Goal: Information Seeking & Learning: Check status

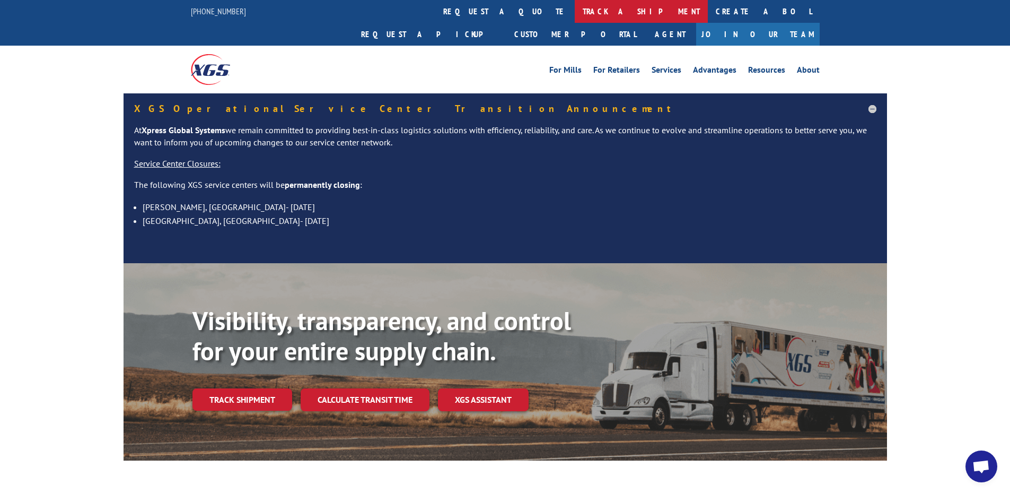
click at [575, 4] on link "track a shipment" at bounding box center [641, 11] width 133 height 23
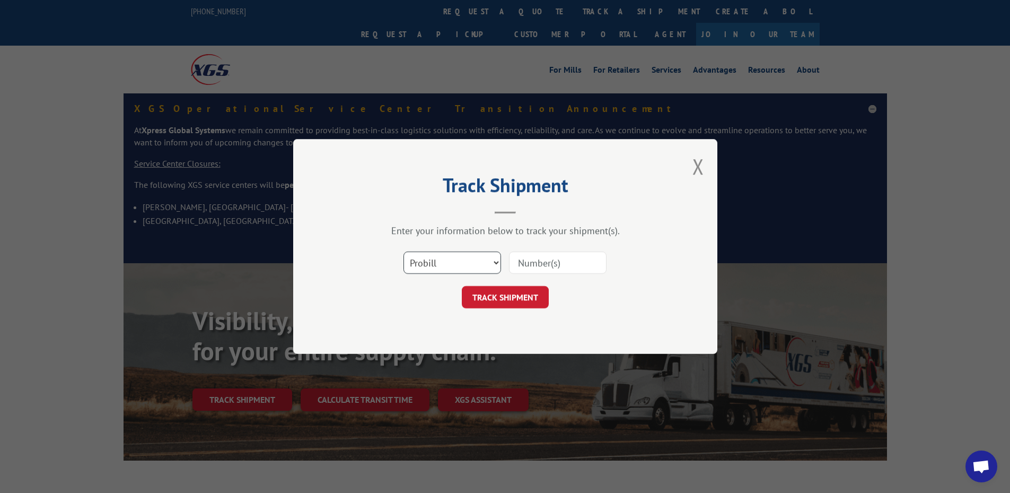
click at [428, 261] on select "Select category... Probill BOL PO" at bounding box center [453, 262] width 98 height 22
click at [404, 251] on select "Select category... Probill BOL PO" at bounding box center [453, 262] width 98 height 22
click at [439, 259] on select "Select category... Probill BOL PO" at bounding box center [453, 262] width 98 height 22
select select "po"
click at [404, 251] on select "Select category... Probill BOL PO" at bounding box center [453, 262] width 98 height 22
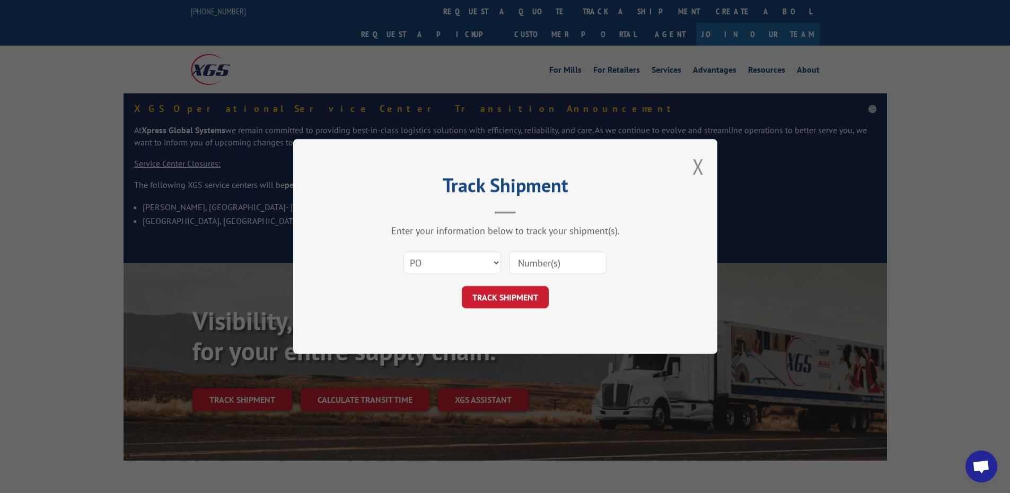
paste input "66501060"
type input "66501060"
click at [508, 301] on button "TRACK SHIPMENT" at bounding box center [505, 297] width 87 height 22
